Goal: Communication & Community: Answer question/provide support

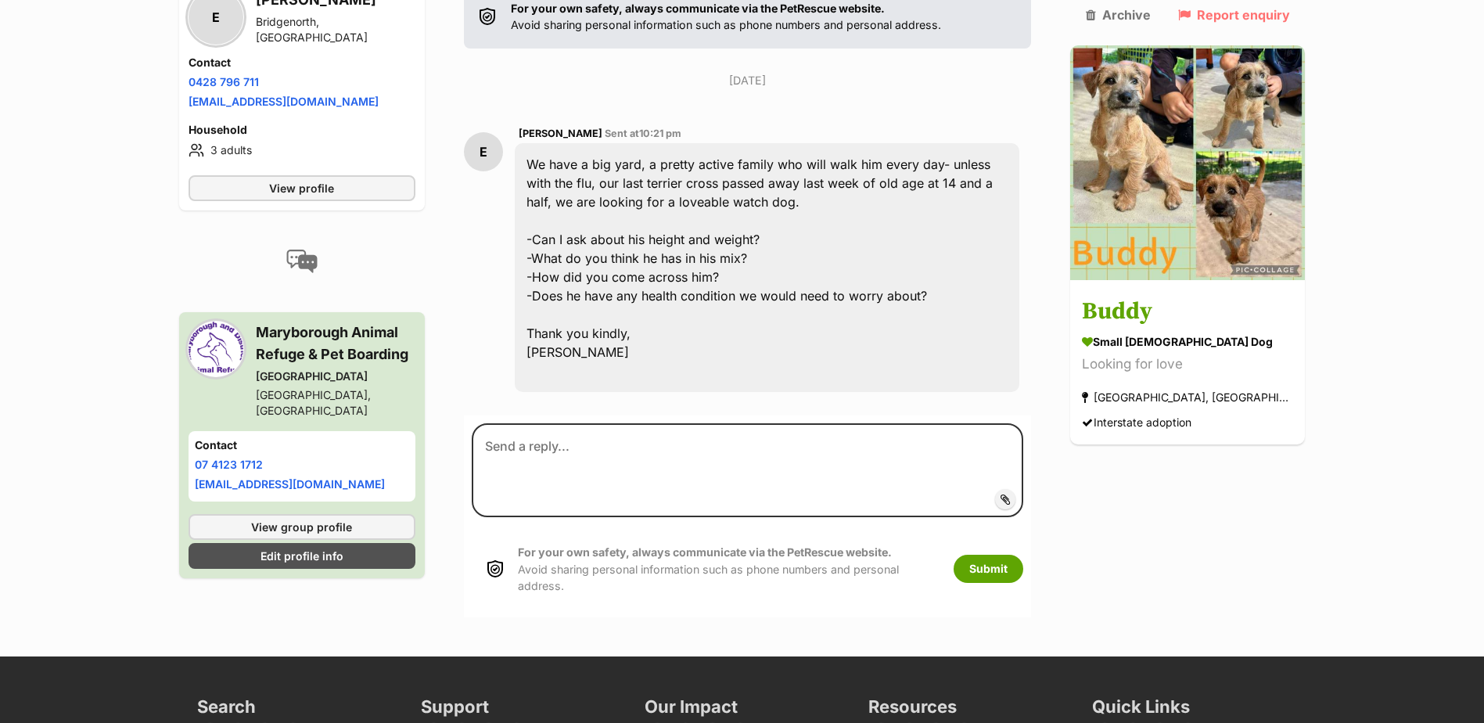
scroll to position [357, 0]
click at [1015, 508] on label "Add attachment" at bounding box center [1005, 498] width 20 height 20
click at [0, 0] on input "Add attachment" at bounding box center [0, 0] width 0 height 0
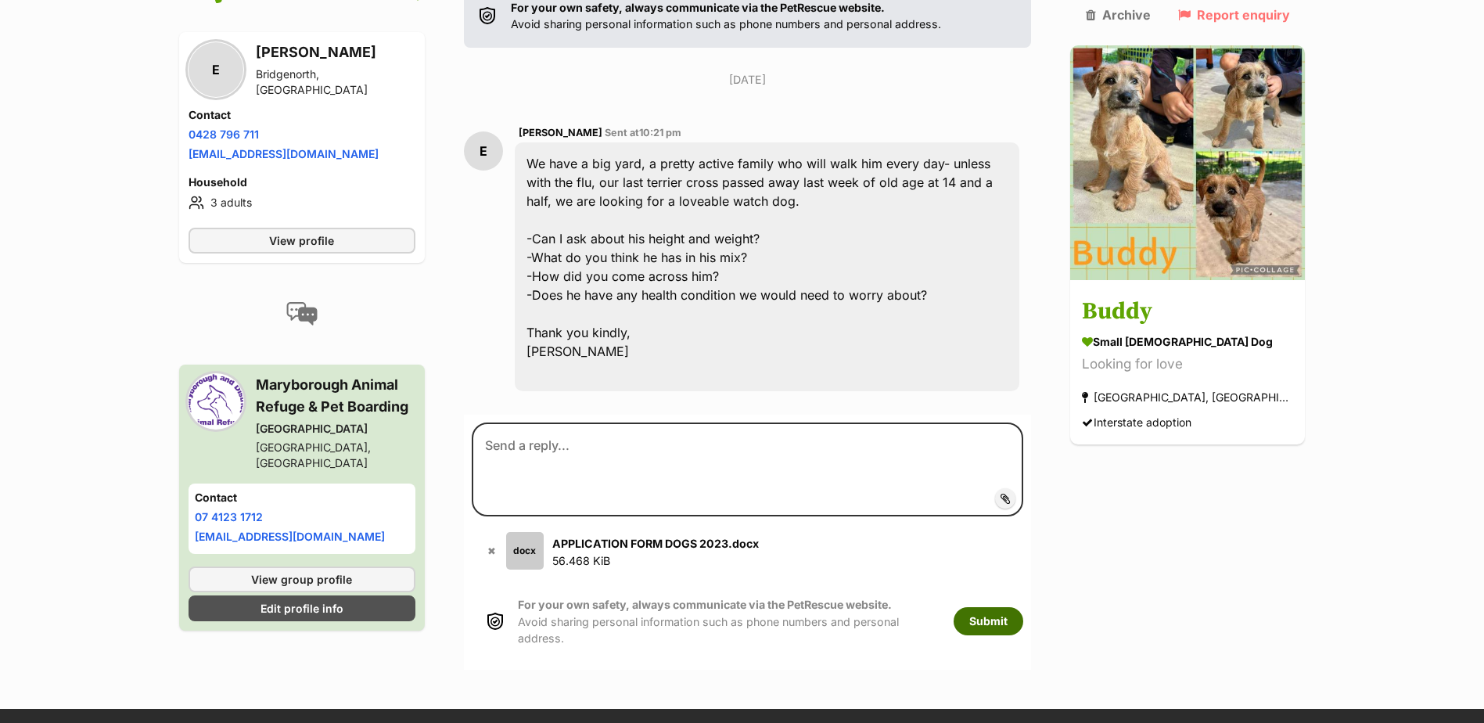
click at [1023, 608] on button "Submit" at bounding box center [989, 621] width 70 height 28
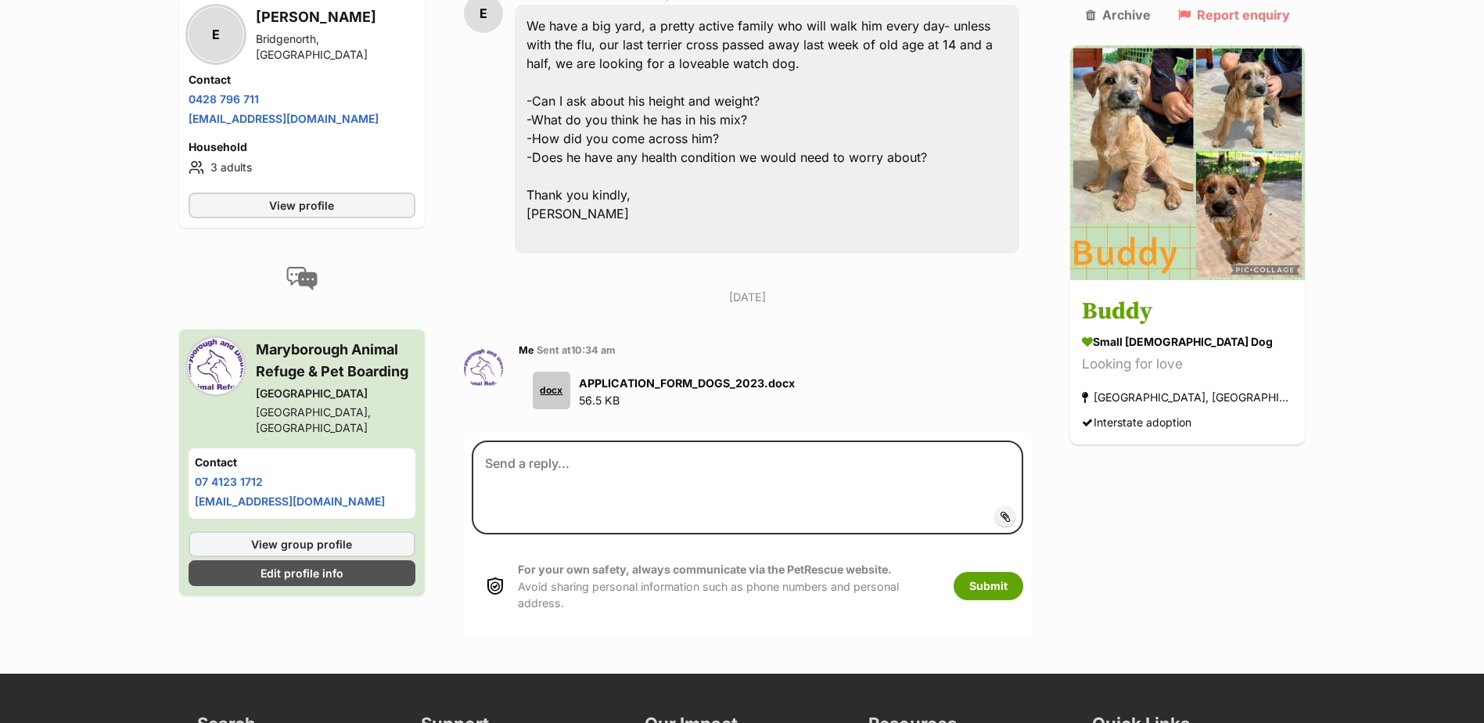
scroll to position [508, 0]
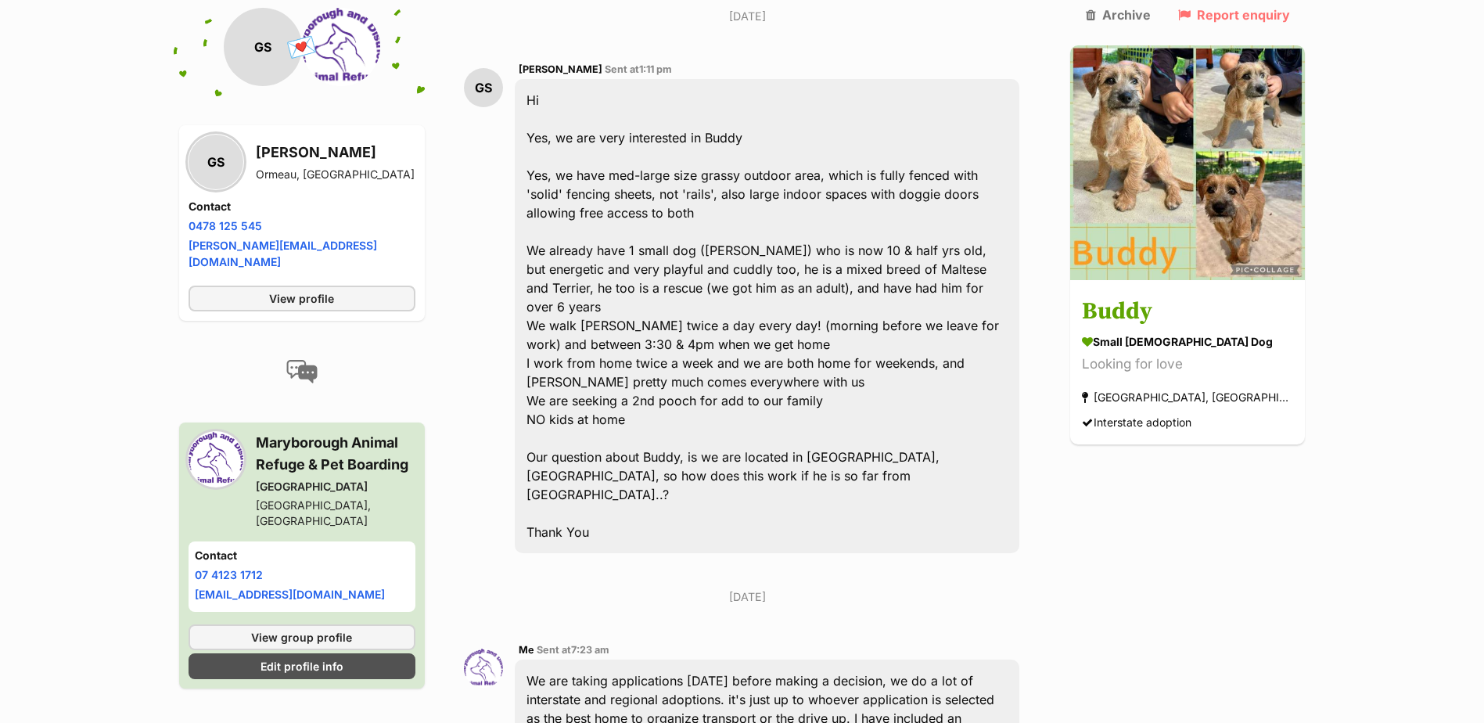
scroll to position [420, 0]
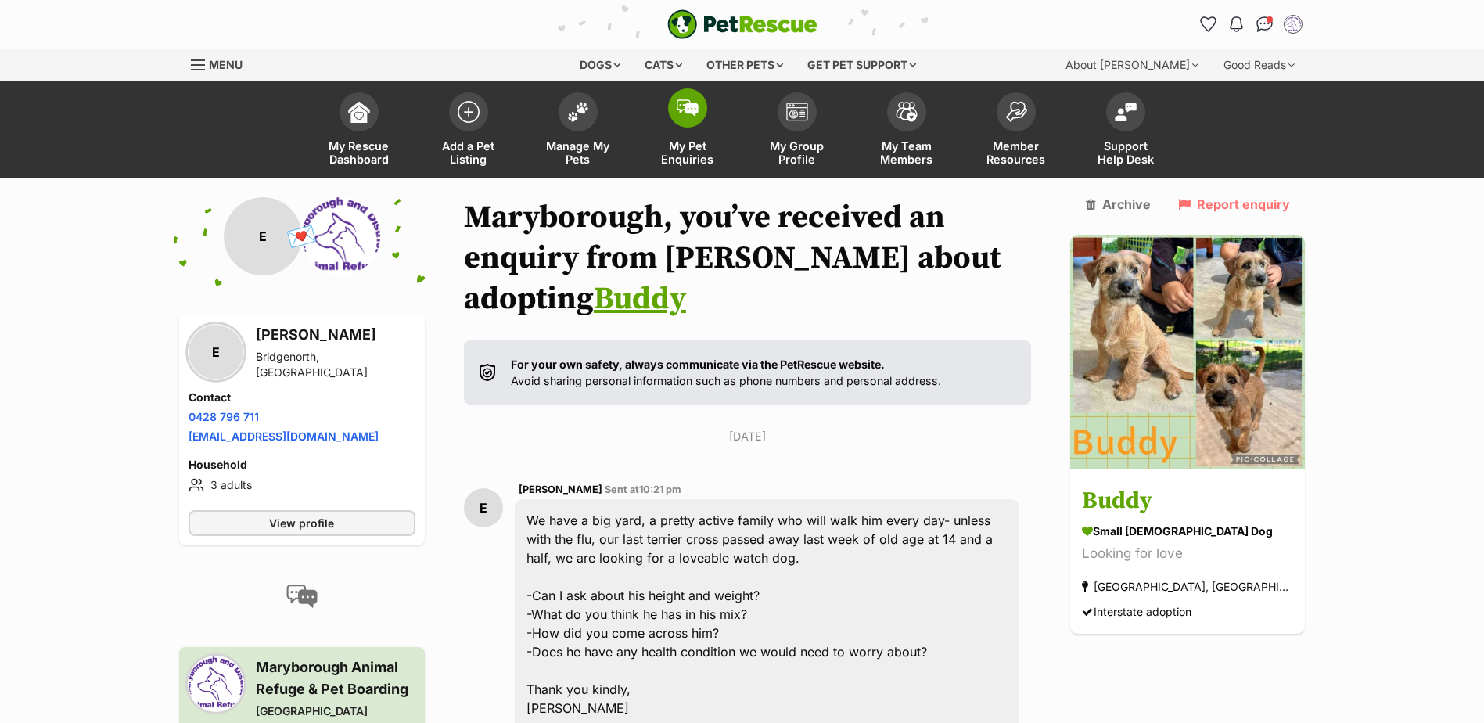
click at [706, 131] on link "My Pet Enquiries" at bounding box center [688, 130] width 110 height 93
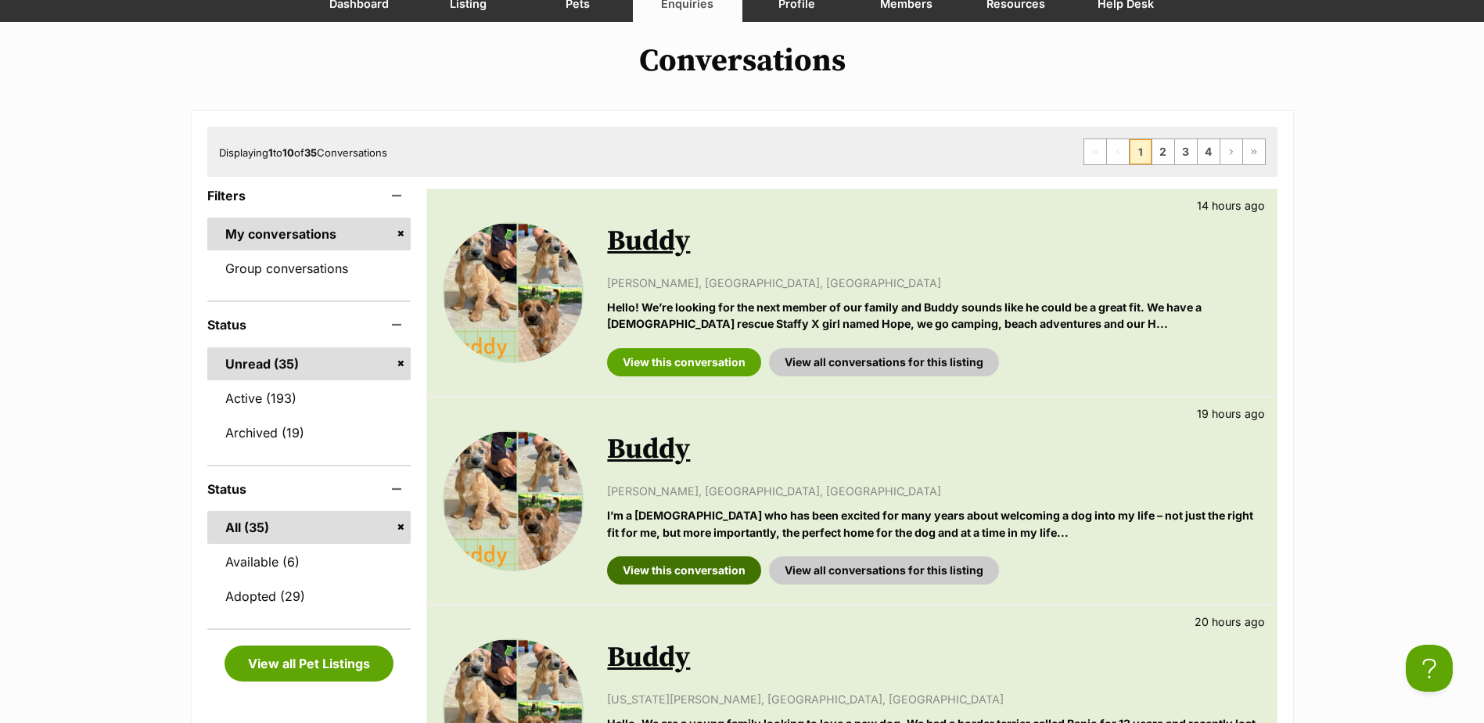
scroll to position [156, 0]
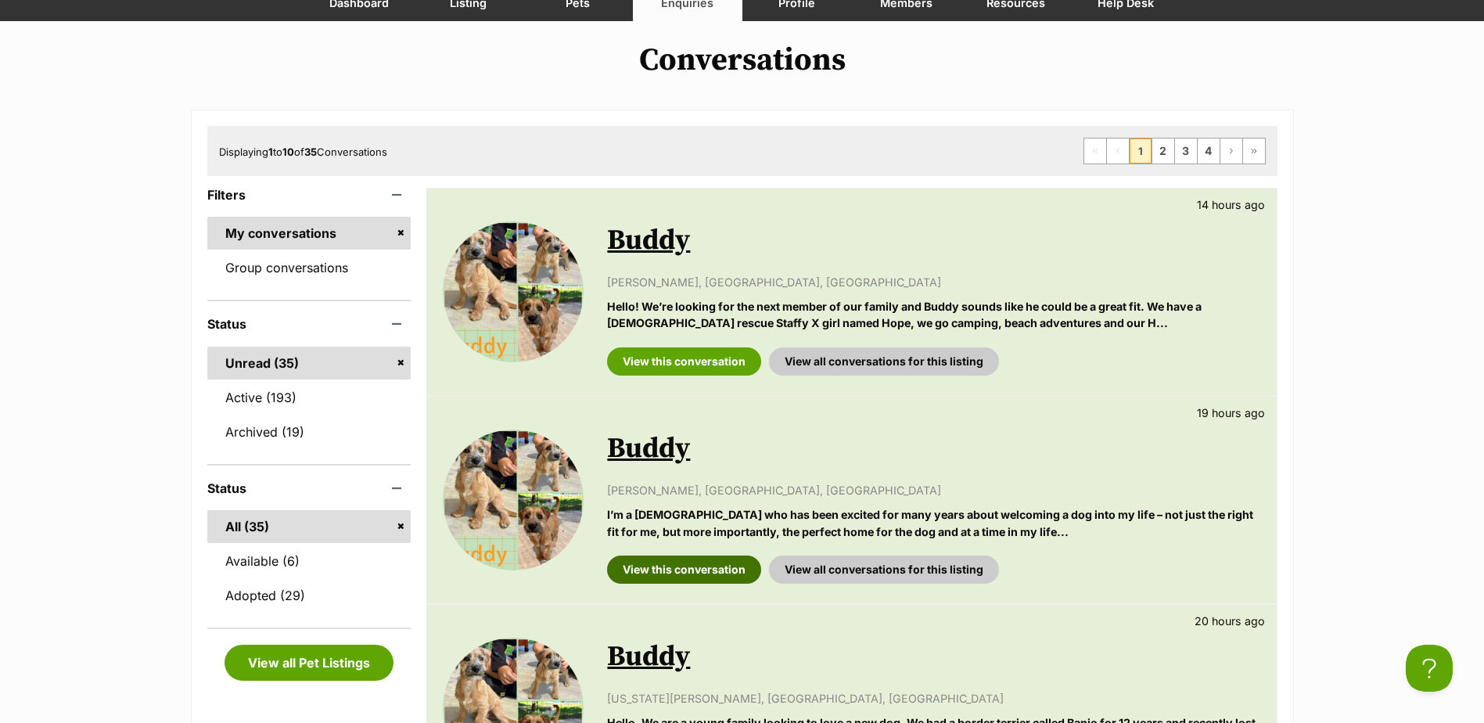
click at [669, 565] on link "View this conversation" at bounding box center [684, 569] width 154 height 28
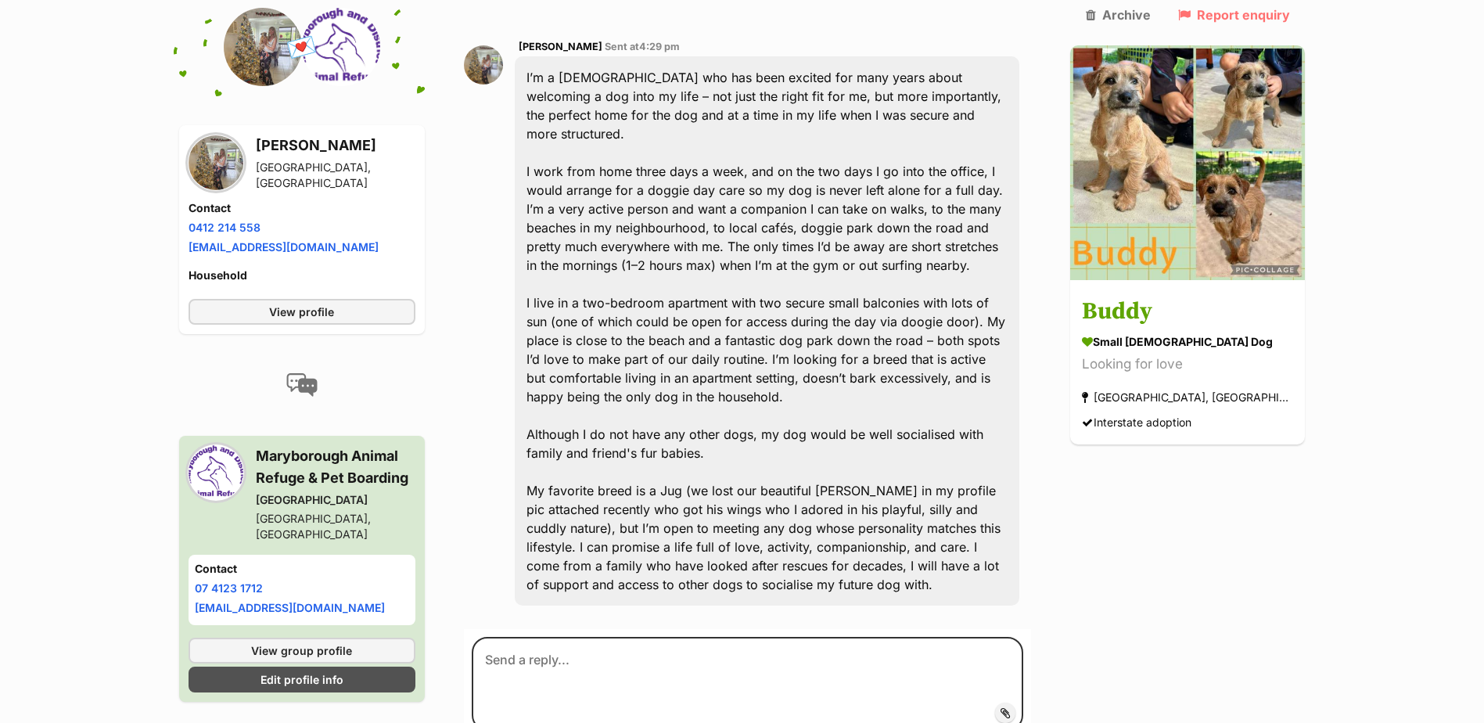
scroll to position [444, 0]
